Goal: Task Accomplishment & Management: Manage account settings

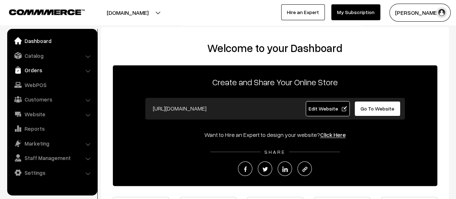
click at [28, 70] on link "Orders" at bounding box center [52, 69] width 86 height 13
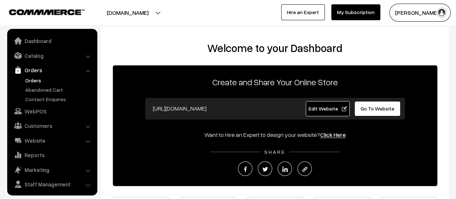
click at [31, 77] on link "Orders" at bounding box center [58, 80] width 71 height 8
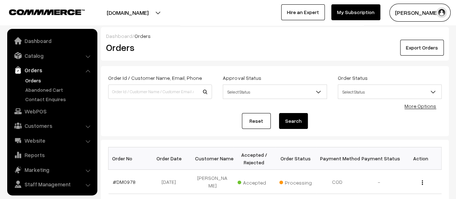
scroll to position [17, 0]
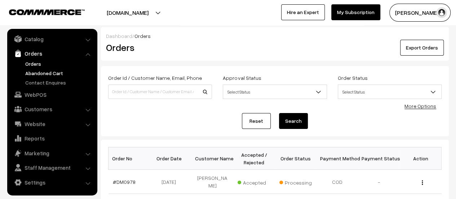
click at [31, 72] on link "Abandoned Cart" at bounding box center [58, 73] width 71 height 8
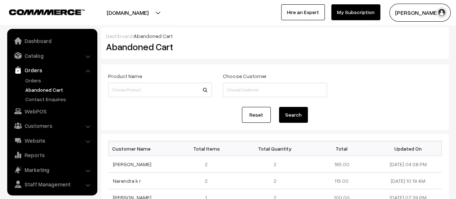
scroll to position [17, 0]
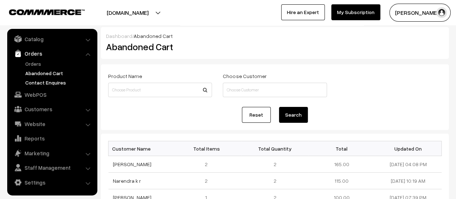
click at [40, 82] on link "Contact Enquires" at bounding box center [58, 83] width 71 height 8
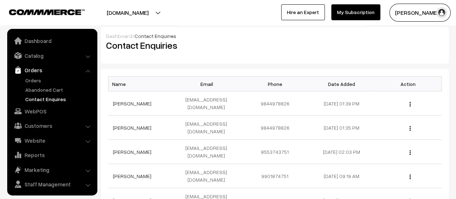
scroll to position [17, 0]
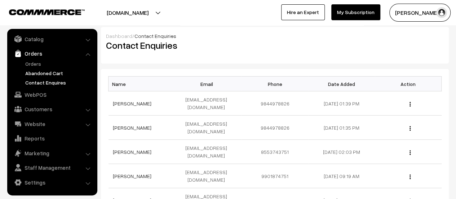
click at [40, 71] on link "Abandoned Cart" at bounding box center [58, 73] width 71 height 8
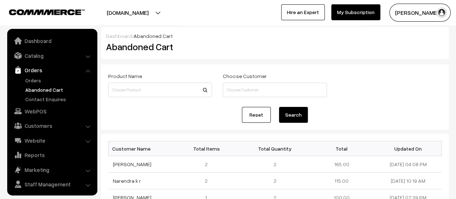
scroll to position [17, 0]
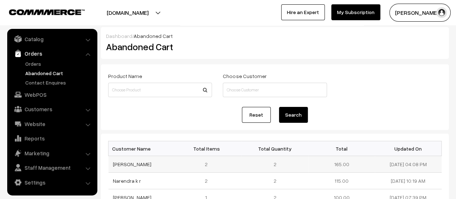
drag, startPoint x: 160, startPoint y: 163, endPoint x: 109, endPoint y: 163, distance: 51.6
click at [109, 163] on td "Bhagyashri Shivapur" at bounding box center [142, 164] width 67 height 17
copy link "Bhagyashri Shivapur"
click at [143, 162] on link "Bhagyashri Shivapur" at bounding box center [132, 164] width 39 height 6
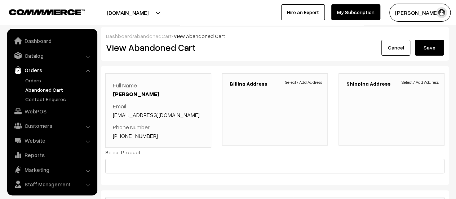
scroll to position [17, 0]
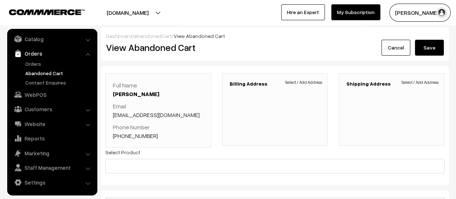
drag, startPoint x: 199, startPoint y: 113, endPoint x: 113, endPoint y: 111, distance: 86.6
click at [113, 111] on p "Email shivapurbhagyashree@gmail.com" at bounding box center [158, 110] width 91 height 17
copy link "shivapurbhagyashree@gmail.com"
drag, startPoint x: 151, startPoint y: 134, endPoint x: 123, endPoint y: 135, distance: 28.9
click at [123, 135] on p "Phone Number +91 7411630023" at bounding box center [158, 131] width 91 height 17
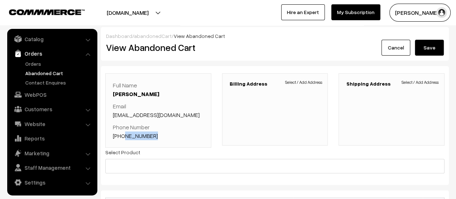
copy link "7411630023"
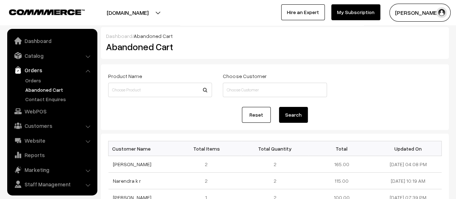
scroll to position [17, 0]
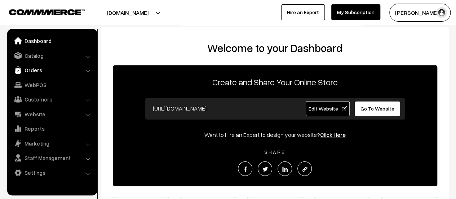
click at [27, 71] on link "Orders" at bounding box center [52, 69] width 86 height 13
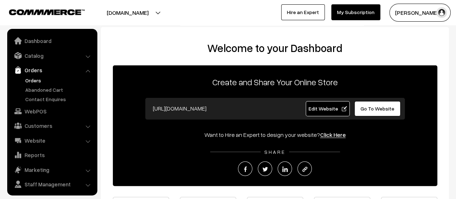
click at [33, 81] on link "Orders" at bounding box center [58, 80] width 71 height 8
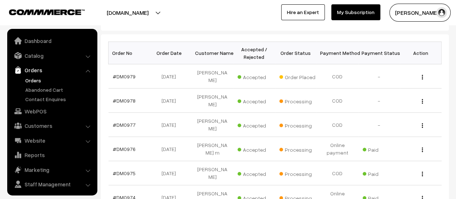
scroll to position [17, 0]
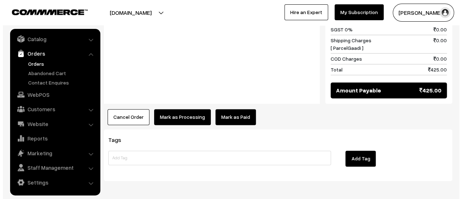
scroll to position [467, 0]
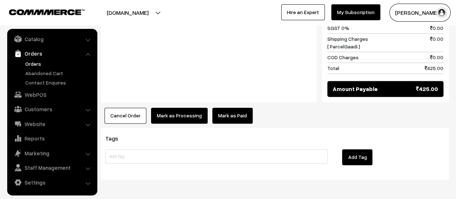
click at [178, 107] on button "Mark as Processing" at bounding box center [179, 115] width 57 height 16
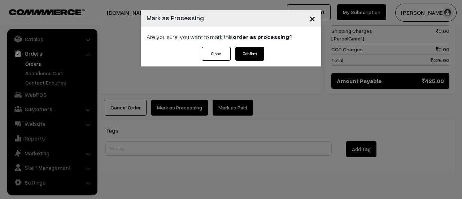
click at [256, 51] on button "Confirm" at bounding box center [249, 54] width 29 height 14
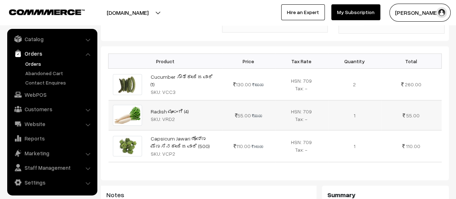
scroll to position [196, 0]
click at [56, 71] on link "Abandoned Cart" at bounding box center [58, 73] width 71 height 8
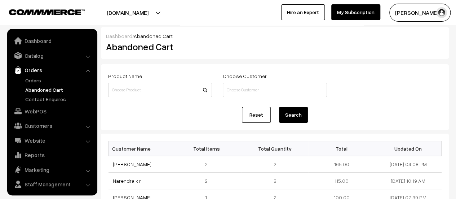
scroll to position [17, 0]
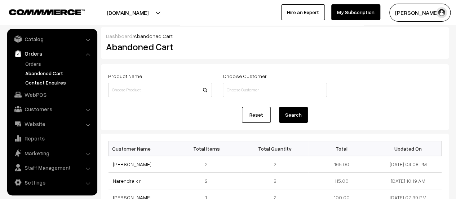
click at [43, 82] on link "Contact Enquires" at bounding box center [58, 83] width 71 height 8
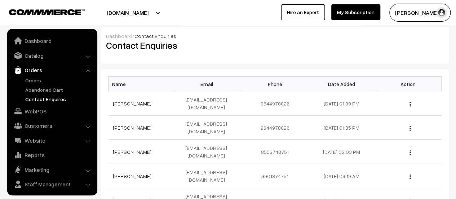
scroll to position [17, 0]
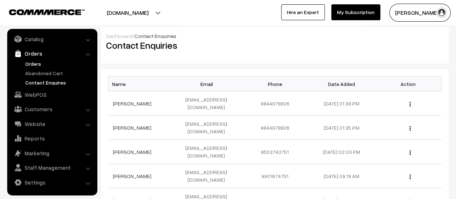
click at [32, 62] on link "Orders" at bounding box center [58, 64] width 71 height 8
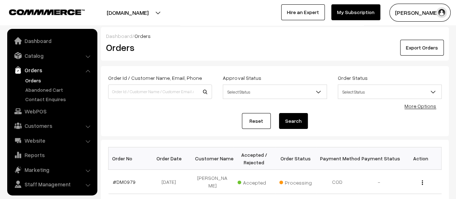
scroll to position [17, 0]
